Goal: Information Seeking & Learning: Compare options

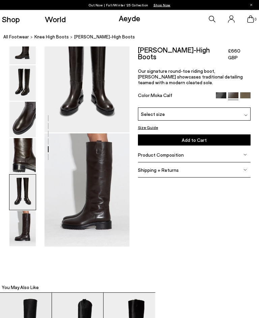
scroll to position [485, 4]
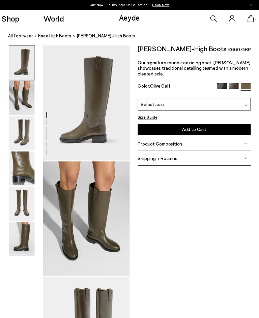
scroll to position [0, 4]
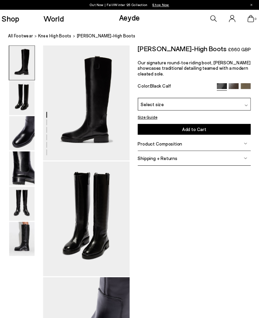
scroll to position [0, 4]
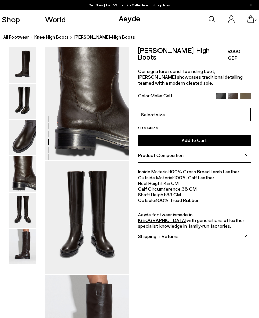
scroll to position [343, 4]
